Goal: Navigation & Orientation: Find specific page/section

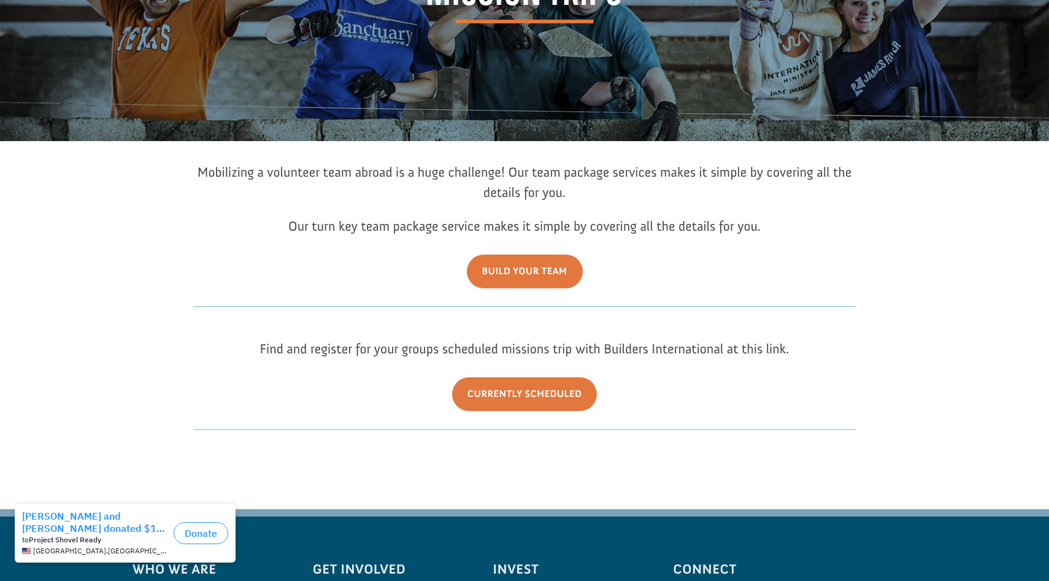
scroll to position [151, 0]
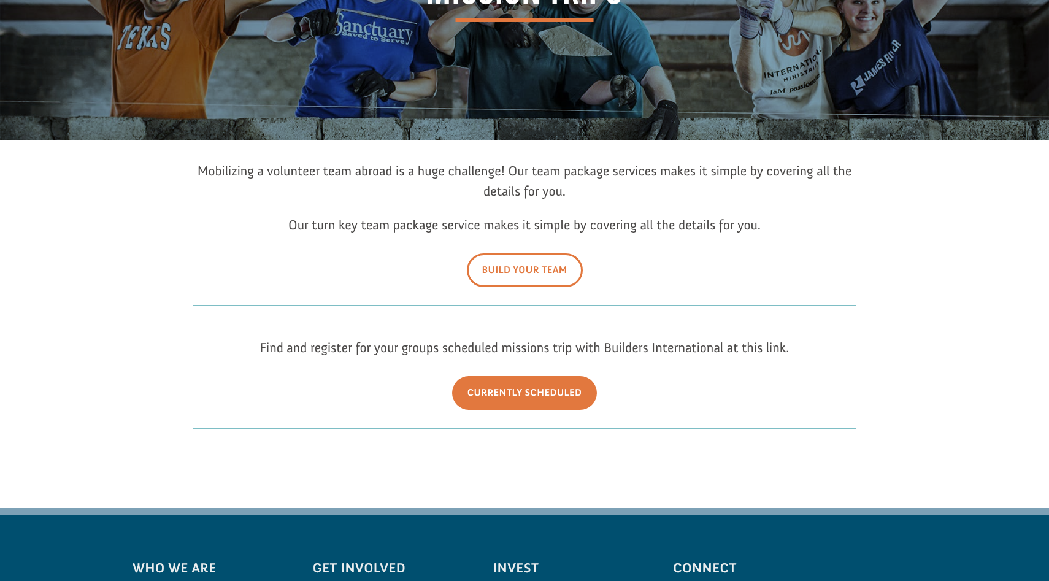
click at [509, 262] on link "Build Your Team" at bounding box center [525, 270] width 116 height 34
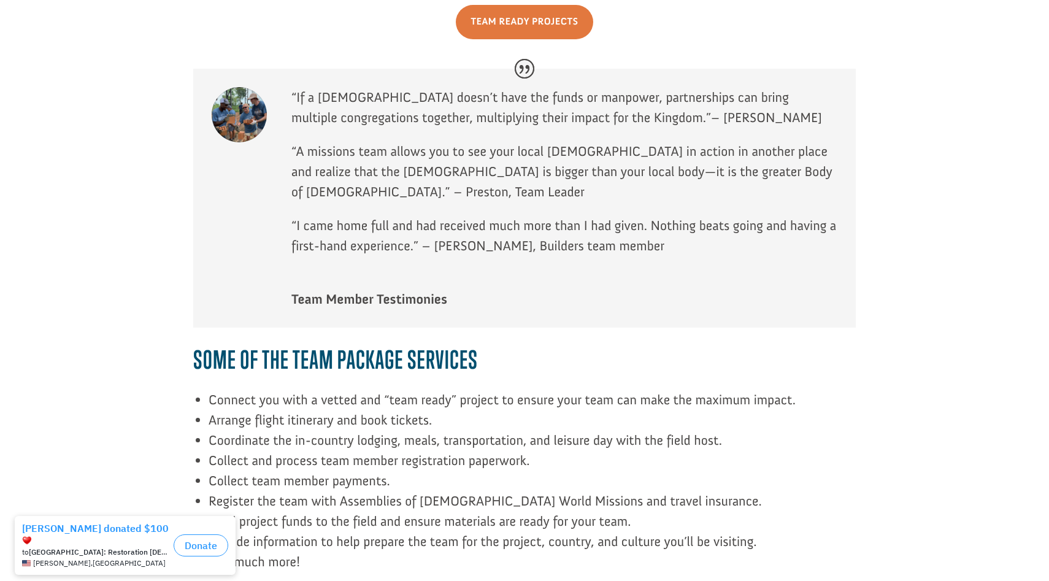
scroll to position [1094, 0]
click at [245, 520] on button "Close dialog" at bounding box center [246, 522] width 12 height 12
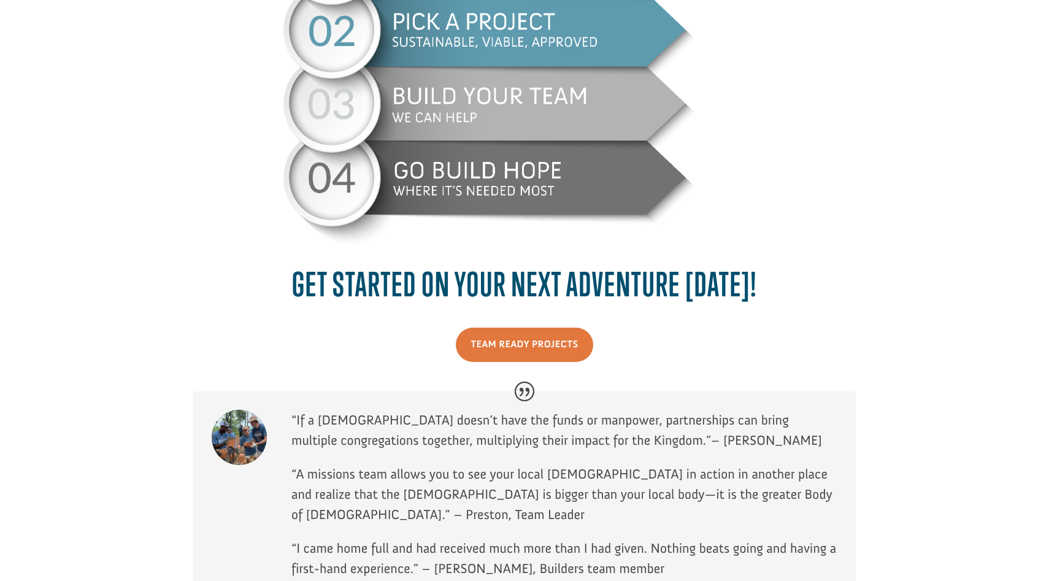
scroll to position [647, 0]
